Goal: Task Accomplishment & Management: Manage account settings

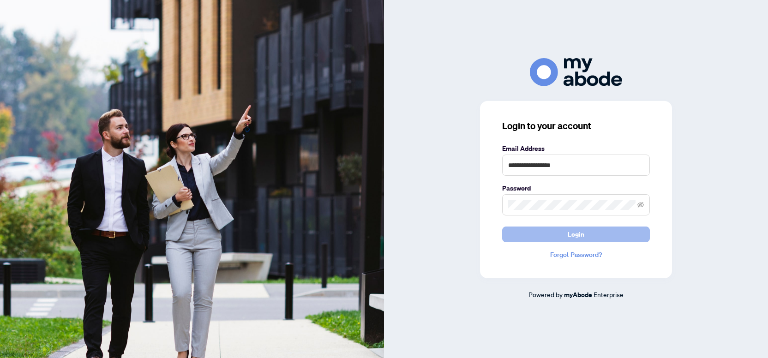
drag, startPoint x: 522, startPoint y: 225, endPoint x: 529, endPoint y: 233, distance: 10.8
click at [522, 226] on form "**********" at bounding box center [576, 193] width 148 height 99
click at [529, 233] on button "Login" at bounding box center [576, 235] width 148 height 16
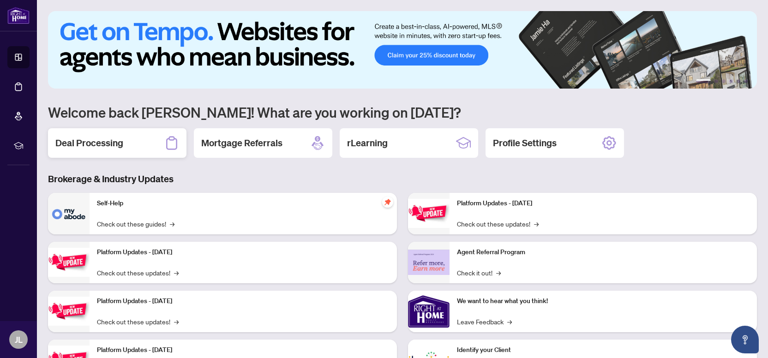
click at [92, 140] on h2 "Deal Processing" at bounding box center [89, 143] width 68 height 13
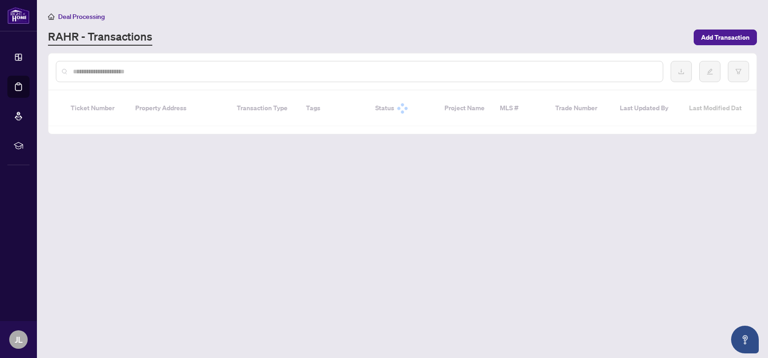
click at [195, 71] on input "text" at bounding box center [364, 71] width 583 height 10
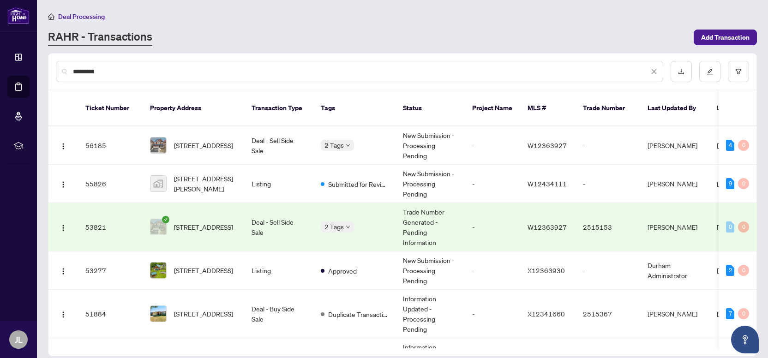
type input "*********"
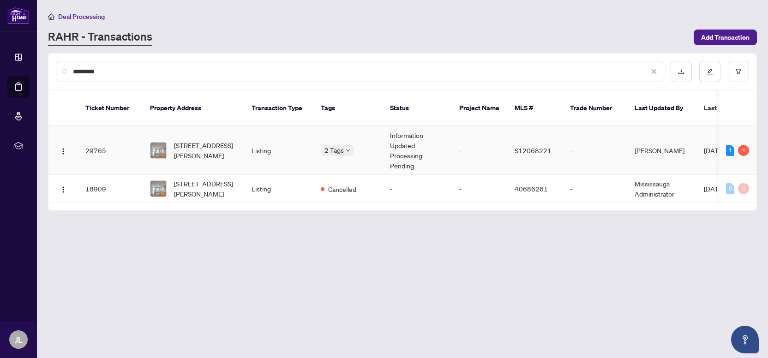
click at [207, 147] on span "[STREET_ADDRESS][PERSON_NAME]" at bounding box center [205, 150] width 63 height 20
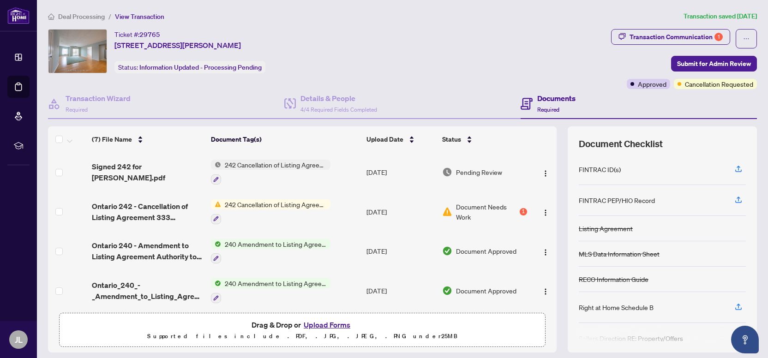
click at [291, 163] on span "242 Cancellation of Listing Agreement - Authority to Offer for Sale" at bounding box center [275, 165] width 109 height 10
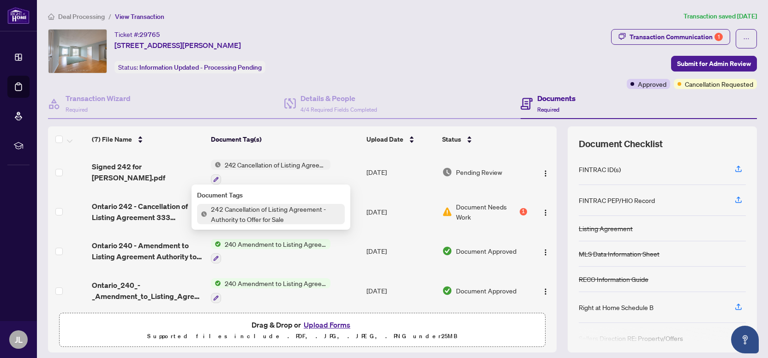
click at [351, 179] on td "242 Cancellation of Listing Agreement - Authority to Offer for Sale" at bounding box center [285, 172] width 156 height 40
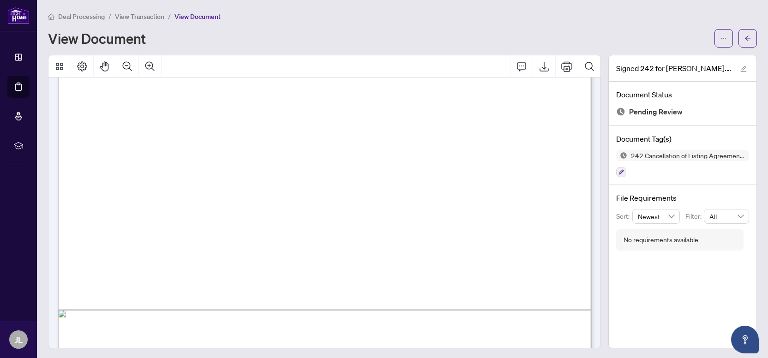
scroll to position [439, 0]
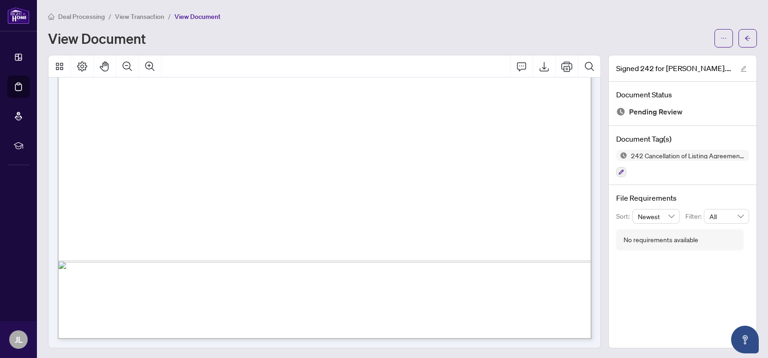
drag, startPoint x: 743, startPoint y: 43, endPoint x: 768, endPoint y: 155, distance: 113.9
click at [743, 43] on button "button" at bounding box center [748, 38] width 18 height 18
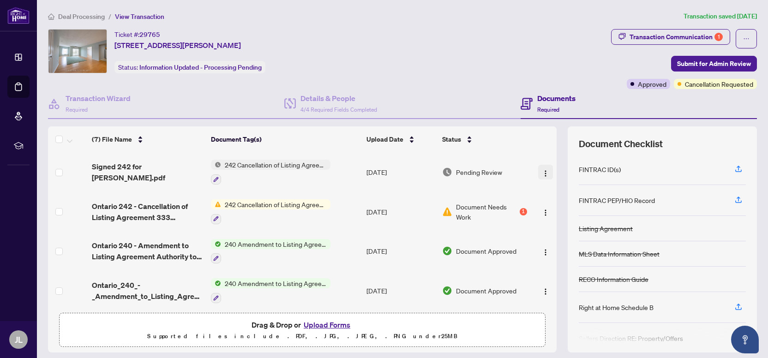
click at [543, 172] on img "button" at bounding box center [545, 173] width 7 height 7
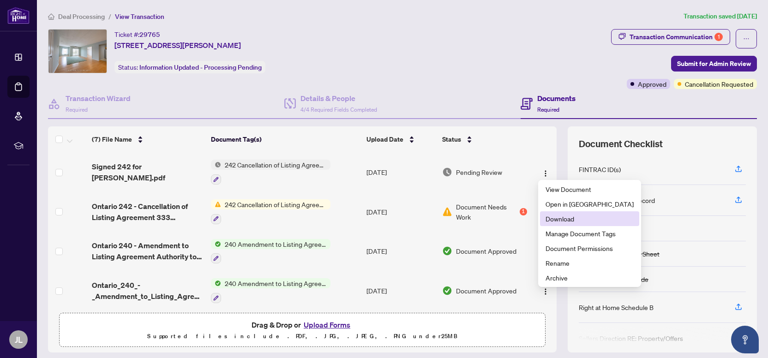
click at [565, 219] on span "Download" at bounding box center [590, 219] width 88 height 10
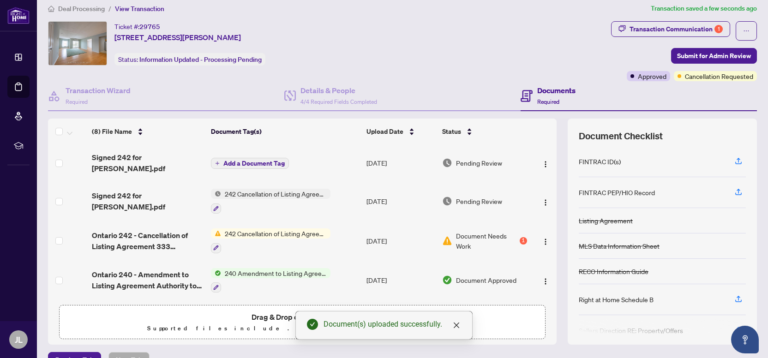
click at [273, 160] on span "Add a Document Tag" at bounding box center [253, 163] width 61 height 6
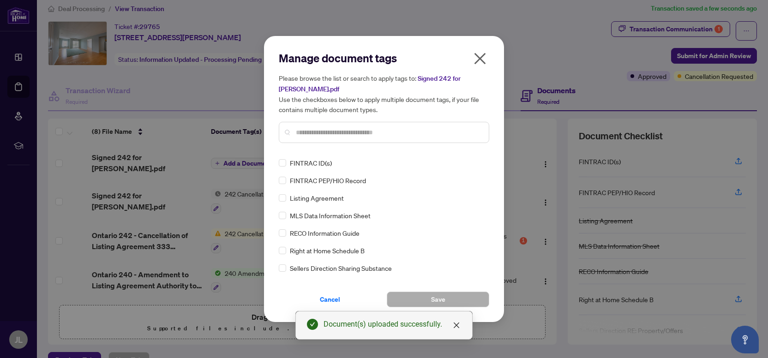
click at [339, 129] on input "text" at bounding box center [389, 132] width 186 height 10
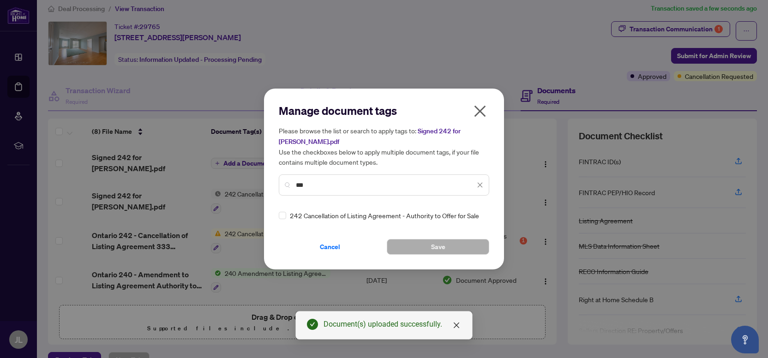
type input "***"
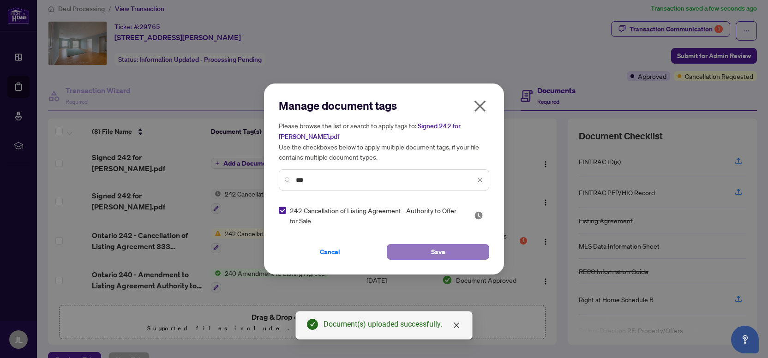
click at [431, 257] on button "Save" at bounding box center [438, 252] width 102 height 16
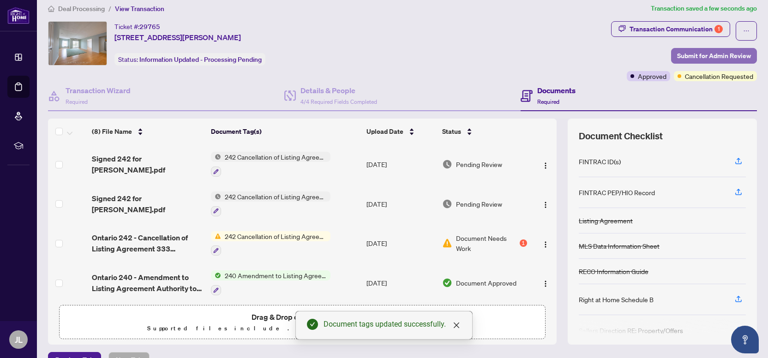
click at [713, 54] on span "Submit for Admin Review" at bounding box center [714, 55] width 74 height 15
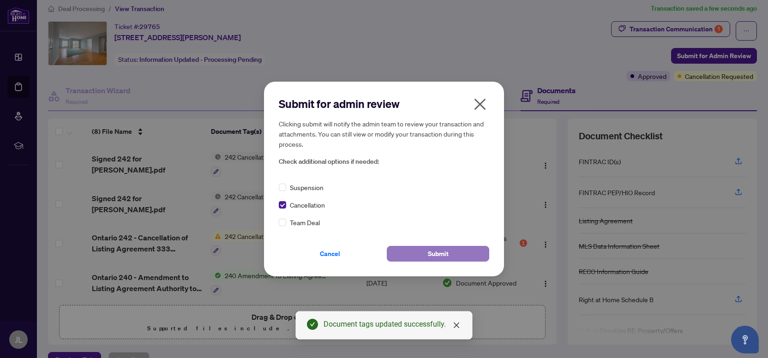
click at [439, 257] on span "Submit" at bounding box center [438, 254] width 21 height 15
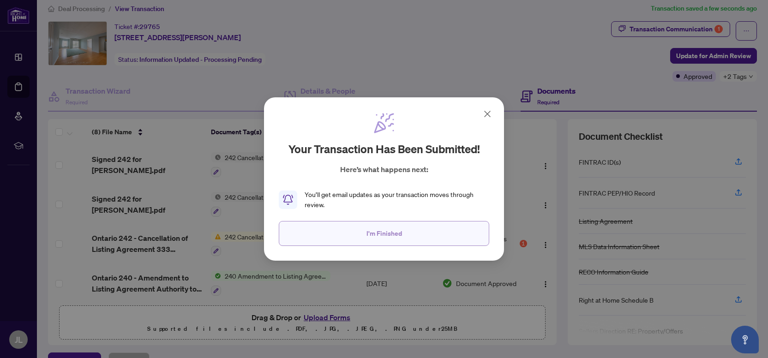
click at [406, 227] on button "I'm Finished" at bounding box center [384, 233] width 211 height 25
